Goal: Complete application form

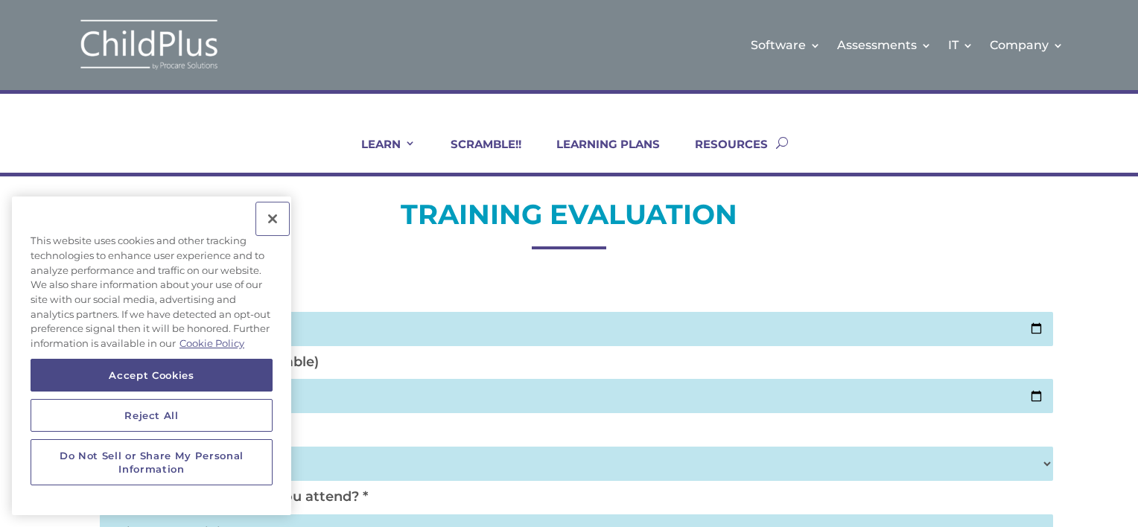
click at [268, 220] on button "Close" at bounding box center [272, 219] width 33 height 33
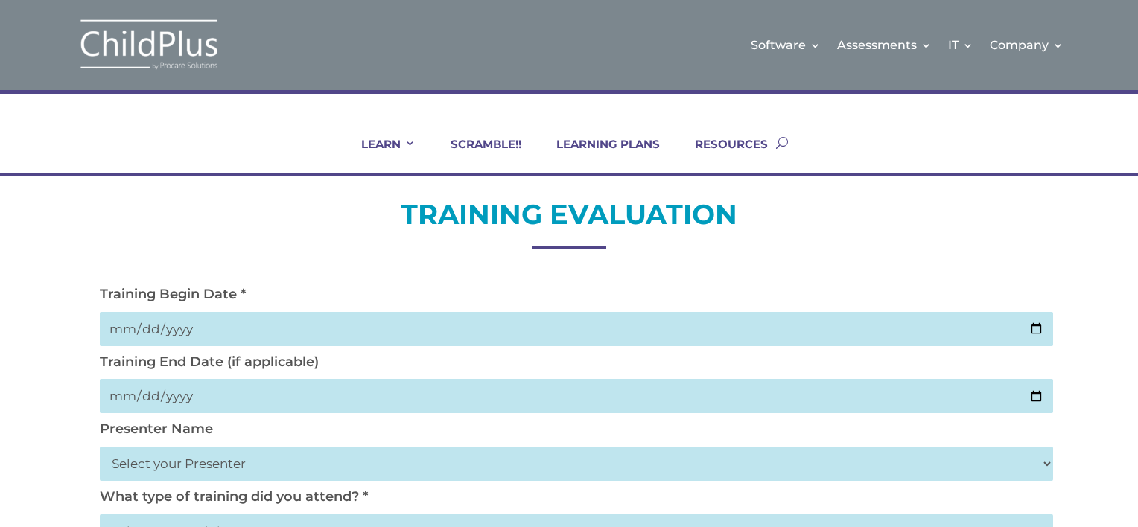
click at [130, 325] on input "date" at bounding box center [576, 329] width 953 height 34
type input "0025-10-22"
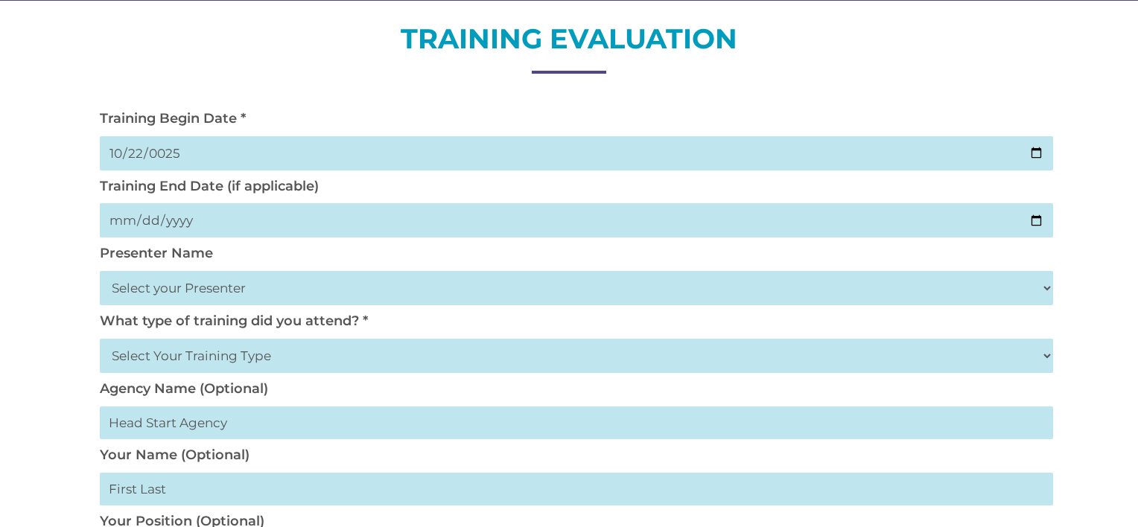
scroll to position [180, 0]
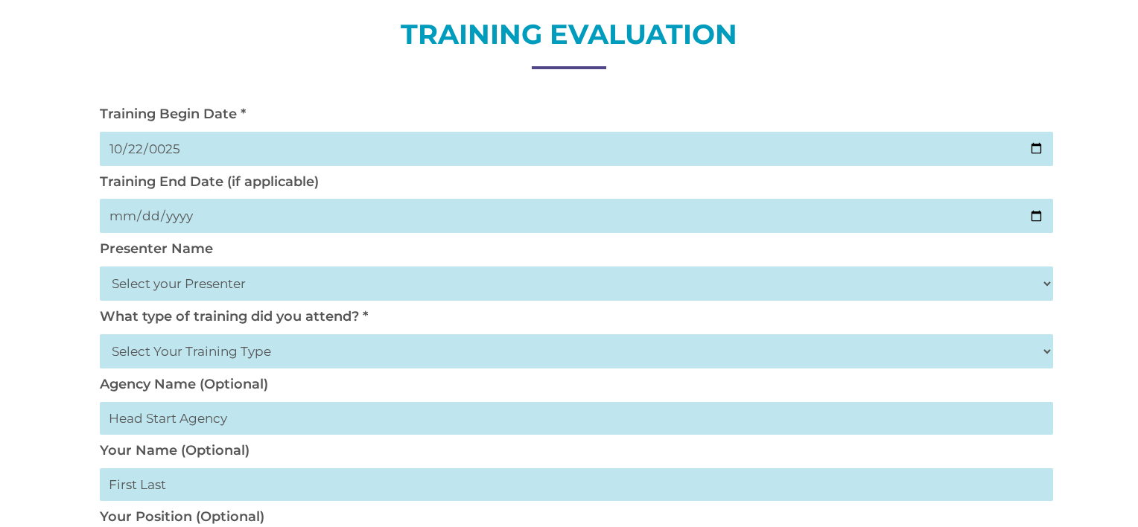
click at [152, 147] on input "0025-10-22" at bounding box center [576, 149] width 953 height 34
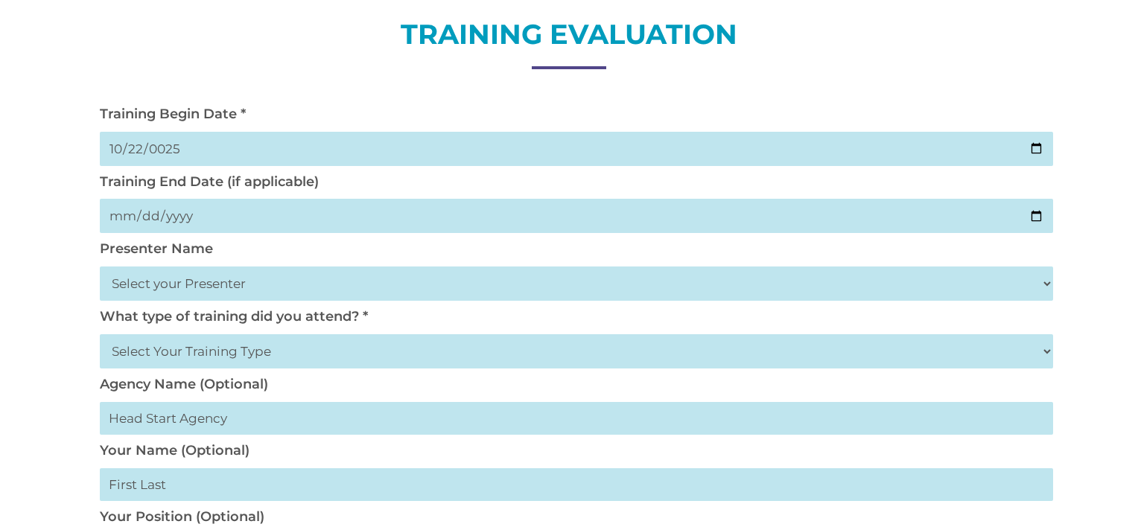
click at [152, 147] on input "0025-10-22" at bounding box center [576, 149] width 953 height 34
